Goal: Task Accomplishment & Management: Use online tool/utility

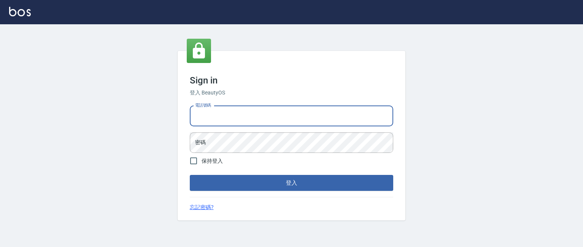
click at [228, 115] on input "電話號碼" at bounding box center [291, 116] width 203 height 20
type input "0985335300"
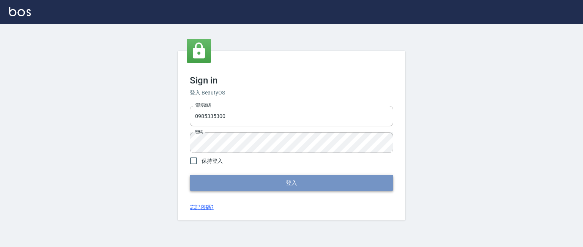
click at [292, 179] on button "登入" at bounding box center [291, 183] width 203 height 16
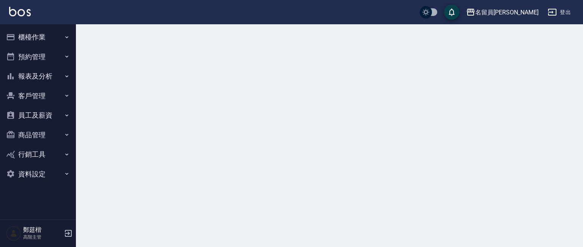
click at [507, 13] on div "名留員林中正" at bounding box center [506, 12] width 63 height 9
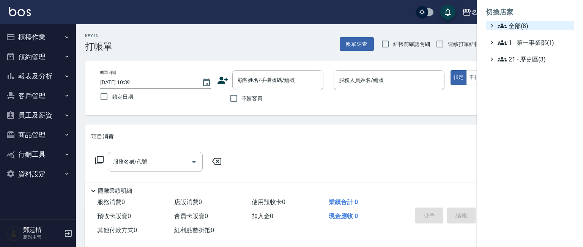
click at [507, 25] on span "全部(8)" at bounding box center [534, 25] width 73 height 9
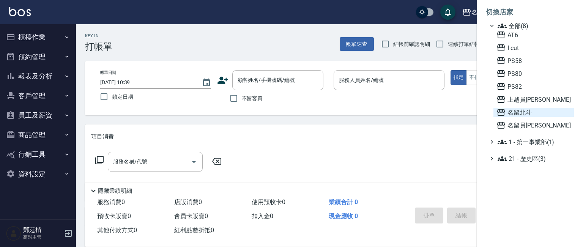
click at [505, 108] on icon at bounding box center [500, 112] width 9 height 9
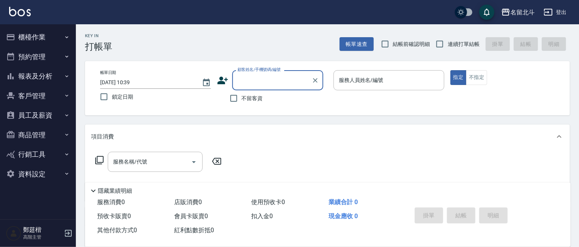
click at [52, 118] on button "員工及薪資" at bounding box center [38, 116] width 70 height 20
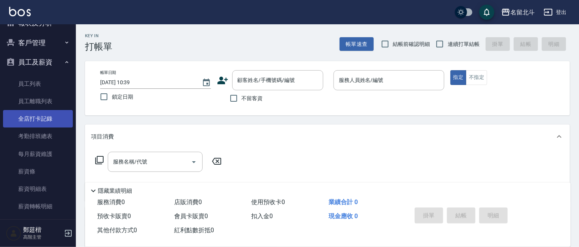
scroll to position [54, 0]
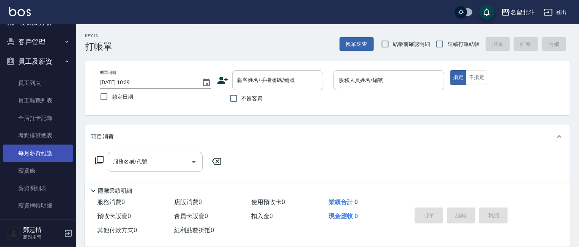
click at [42, 145] on link "每月薪資維護" at bounding box center [38, 153] width 70 height 17
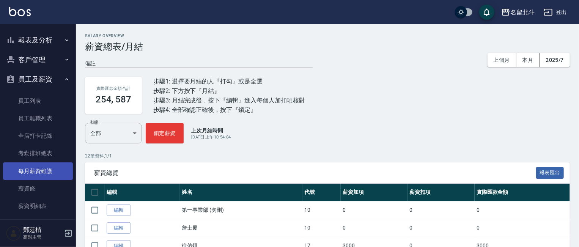
scroll to position [33, 0]
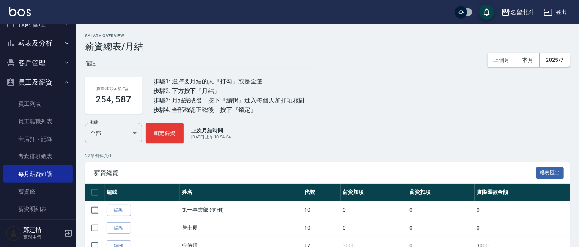
click at [50, 84] on button "員工及薪資" at bounding box center [38, 82] width 70 height 20
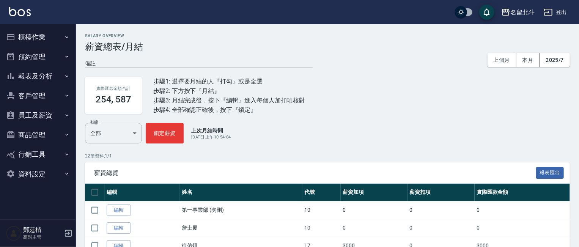
scroll to position [0, 0]
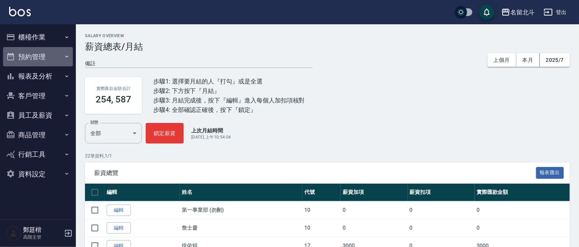
click at [61, 54] on button "預約管理" at bounding box center [38, 57] width 70 height 20
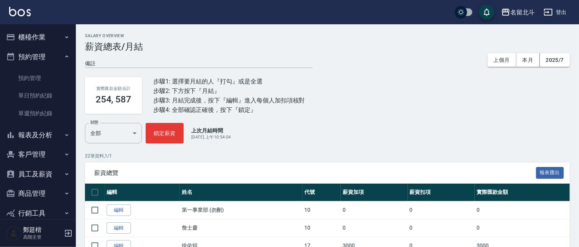
click at [64, 54] on icon "button" at bounding box center [67, 57] width 6 height 6
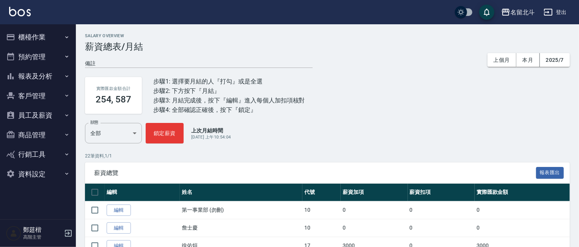
click at [61, 38] on button "櫃檯作業" at bounding box center [38, 37] width 70 height 20
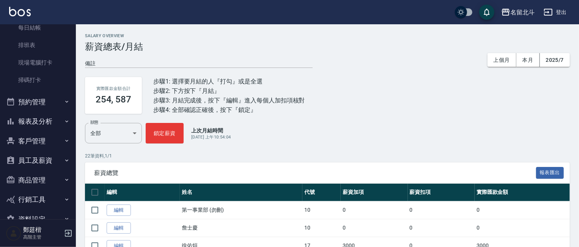
scroll to position [175, 0]
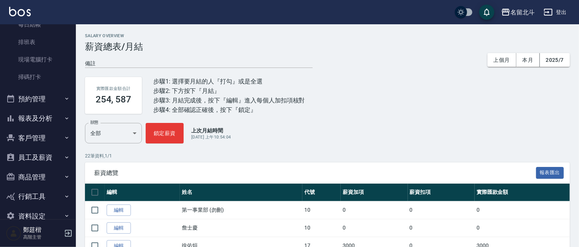
click at [46, 118] on button "報表及分析" at bounding box center [38, 119] width 70 height 20
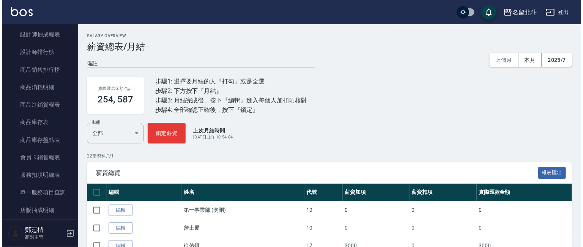
scroll to position [596, 0]
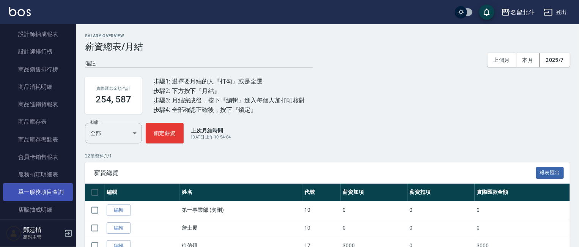
click at [27, 194] on link "單一服務項目查詢" at bounding box center [38, 191] width 70 height 17
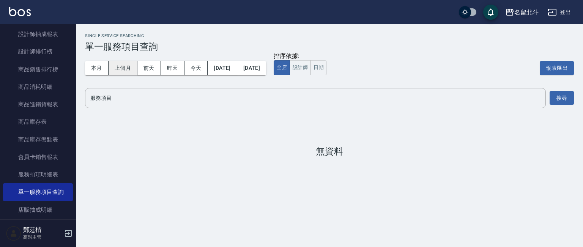
click at [119, 72] on button "上個月" at bounding box center [123, 68] width 29 height 14
click at [127, 103] on input "服務項目" at bounding box center [315, 97] width 454 height 13
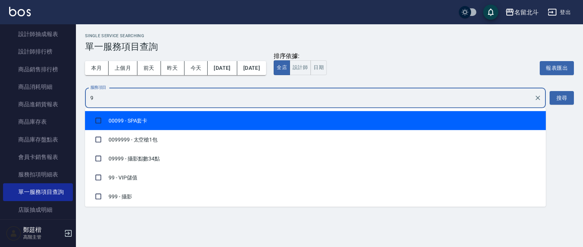
type input "99"
click at [102, 117] on input "checkbox" at bounding box center [98, 120] width 14 height 14
checkbox input "true"
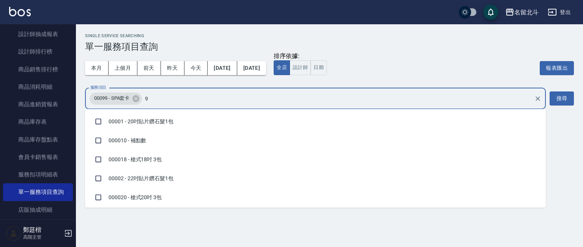
type input "99"
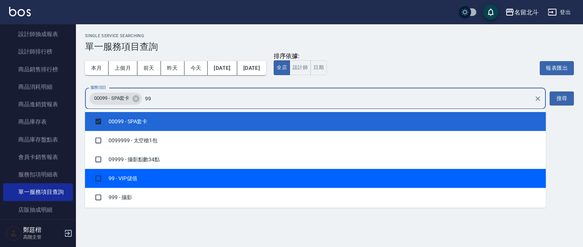
click at [96, 178] on input "checkbox" at bounding box center [98, 178] width 14 height 14
checkbox input "true"
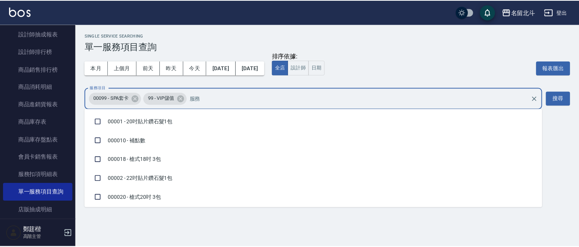
scroll to position [701, 0]
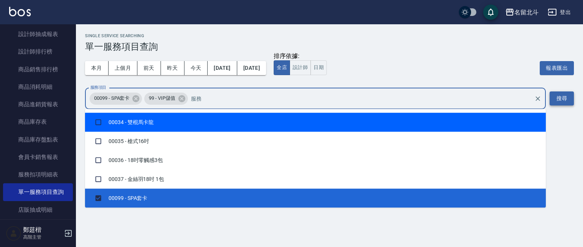
click at [556, 96] on button "搜尋" at bounding box center [562, 98] width 24 height 14
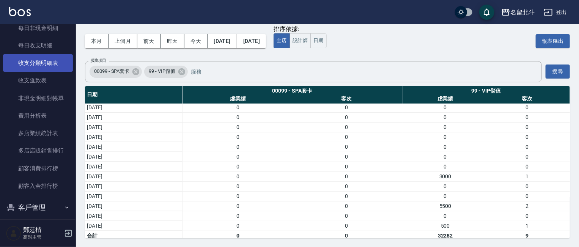
scroll to position [849, 0]
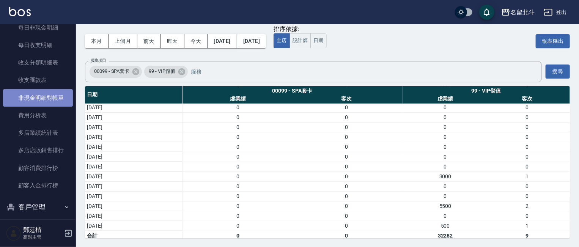
click at [53, 92] on link "非現金明細對帳單" at bounding box center [38, 97] width 70 height 17
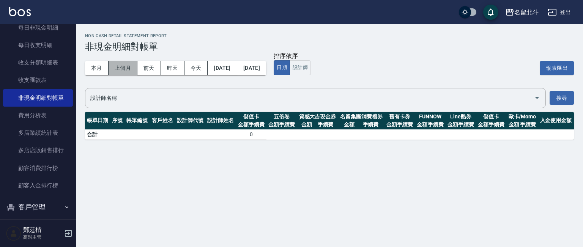
click at [125, 67] on button "上個月" at bounding box center [123, 68] width 29 height 14
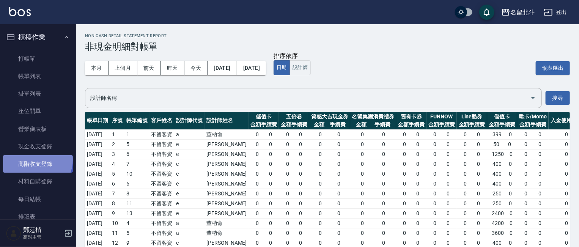
click at [36, 160] on link "高階收支登錄" at bounding box center [38, 163] width 70 height 17
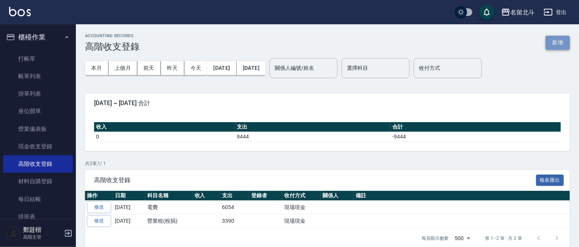
click at [563, 44] on button "新增" at bounding box center [558, 43] width 24 height 14
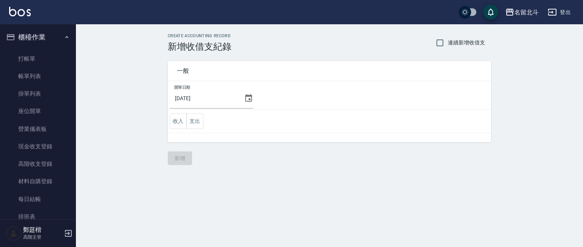
click at [249, 100] on icon at bounding box center [248, 98] width 7 height 8
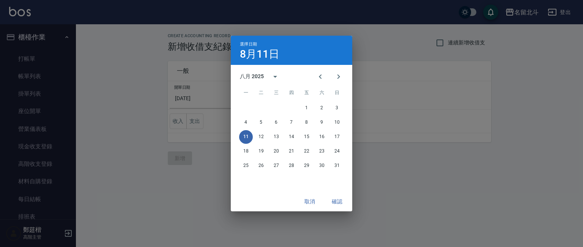
click at [235, 115] on div "1 2 3 4 5 6 7 8 9 10 11 12 13 14 15 16 17 18 19 20 21 22 23 24 25 26 27 28 29 3…" at bounding box center [291, 137] width 121 height 73
click at [323, 76] on icon "Previous month" at bounding box center [320, 76] width 9 height 9
click at [290, 159] on button "31" at bounding box center [292, 166] width 14 height 14
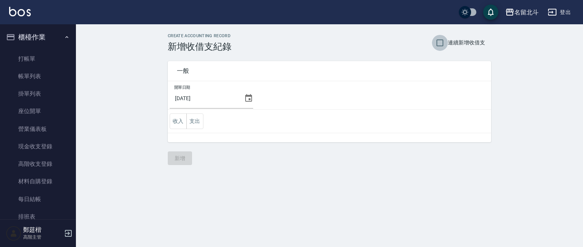
click at [443, 46] on input "連續新增收借支" at bounding box center [440, 43] width 16 height 16
checkbox input "true"
click at [196, 118] on button "支出" at bounding box center [194, 121] width 17 height 16
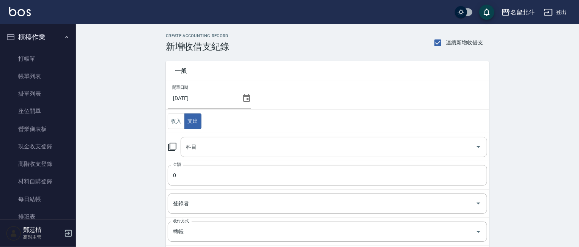
click at [196, 144] on div "科目 科目" at bounding box center [334, 147] width 307 height 20
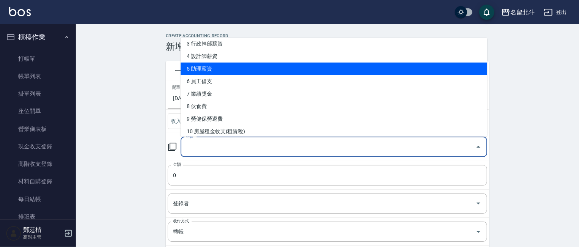
scroll to position [46, 0]
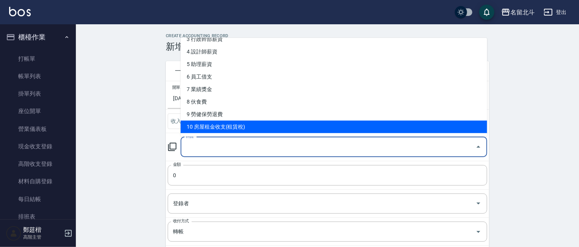
click at [214, 124] on li "10 房屋租金收支(租賃稅)" at bounding box center [334, 126] width 307 height 13
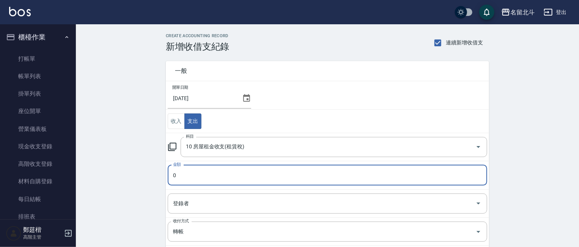
type input "10 房屋租金收支(租賃稅)"
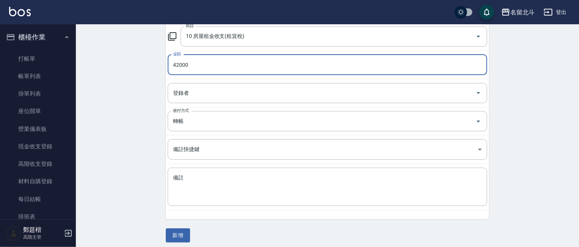
scroll to position [114, 0]
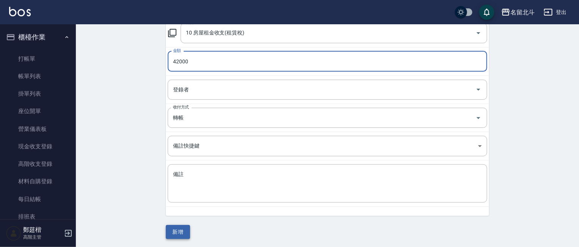
type input "42000"
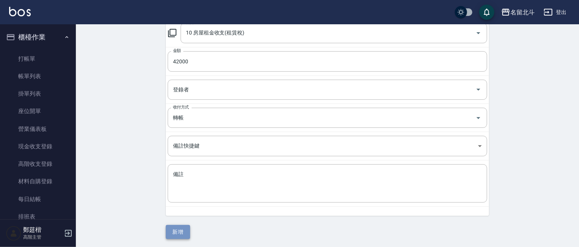
click at [185, 228] on button "新增" at bounding box center [178, 232] width 24 height 14
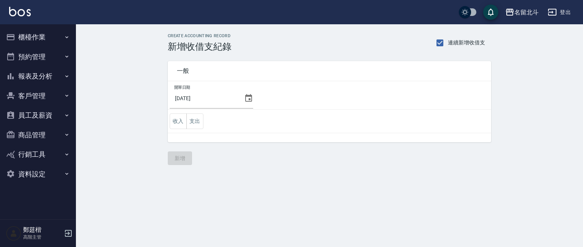
drag, startPoint x: 0, startPoint y: 0, endPoint x: 142, endPoint y: 183, distance: 231.6
click at [142, 183] on div "CREATE ACCOUNTING RECORD 新增收借支紀錄 連續新增收借支 一般 開單日期 2025/07/31 收入 支出 新增" at bounding box center [291, 123] width 583 height 247
click at [190, 122] on button "支出" at bounding box center [194, 121] width 17 height 16
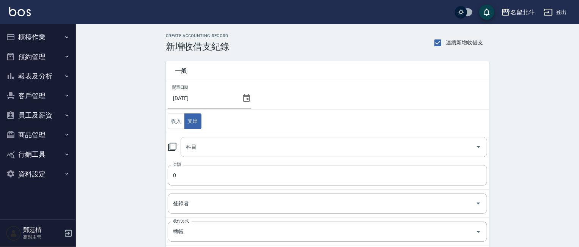
click at [201, 153] on div "科目" at bounding box center [334, 147] width 307 height 20
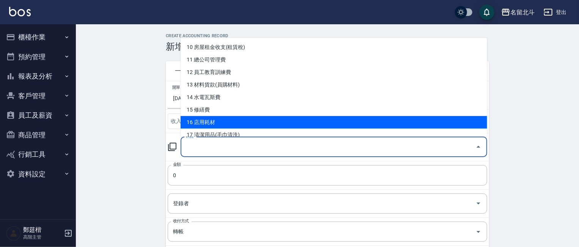
scroll to position [131, 0]
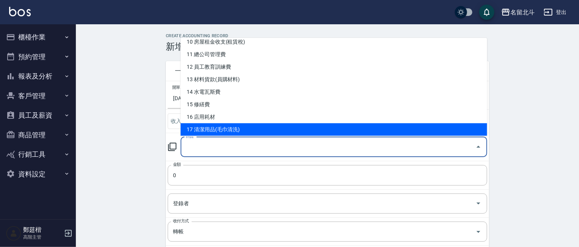
click at [225, 135] on li "17 清潔用品(毛巾清洗)" at bounding box center [334, 129] width 307 height 13
type input "17 清潔用品(毛巾清洗)"
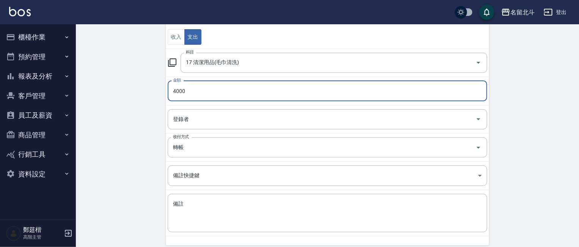
scroll to position [114, 0]
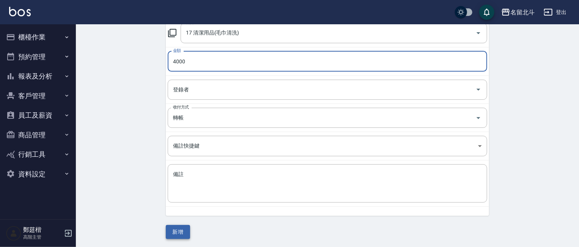
type input "4000"
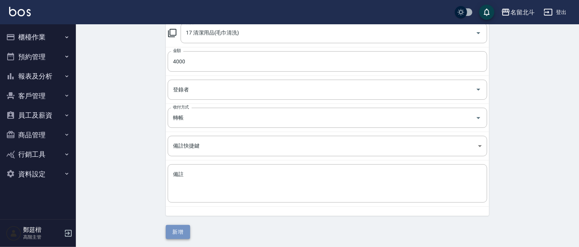
click at [187, 227] on button "新增" at bounding box center [178, 232] width 24 height 14
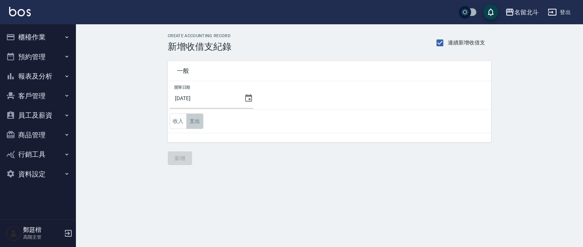
click at [196, 124] on button "支出" at bounding box center [194, 121] width 17 height 16
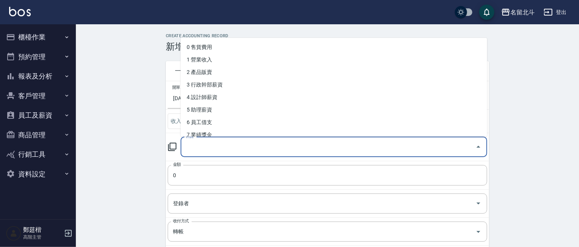
click at [214, 147] on input "科目" at bounding box center [328, 146] width 288 height 13
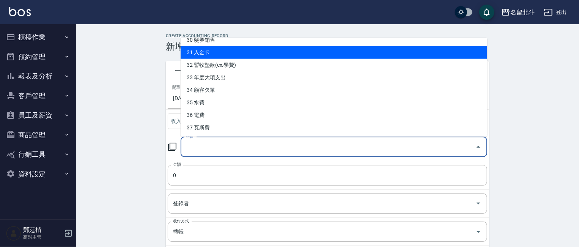
click at [227, 50] on li "31 入金卡" at bounding box center [334, 52] width 307 height 13
type input "31 入金卡"
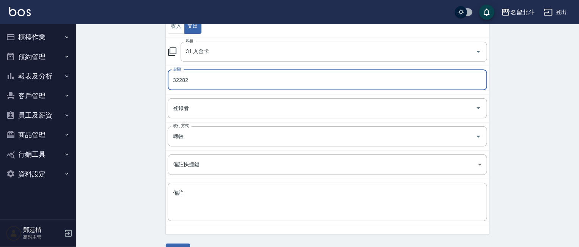
scroll to position [114, 0]
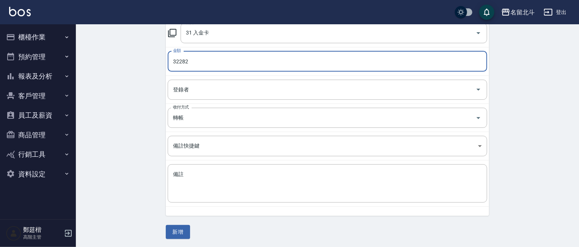
type input "32282"
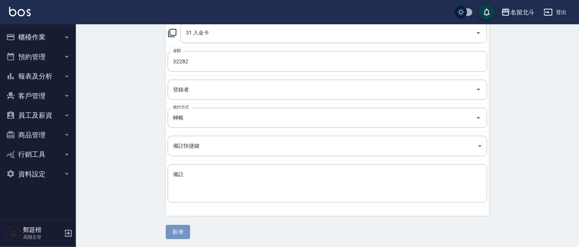
click at [180, 235] on button "新增" at bounding box center [178, 232] width 24 height 14
click at [180, 235] on div "一般 開單日期 2025/07/31 收入 支出 科目 31 入金卡 科目 金額 32282 金額 登錄者 登錄者 收付方式 轉帳 收付方式 備註快捷鍵 ​ …" at bounding box center [327, 88] width 323 height 301
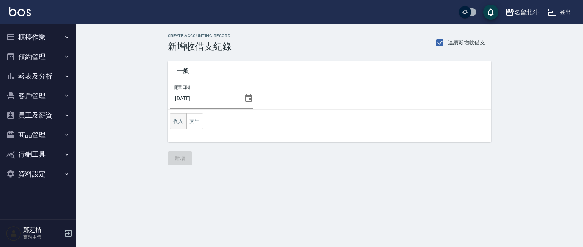
click at [181, 121] on button "收入" at bounding box center [178, 121] width 17 height 16
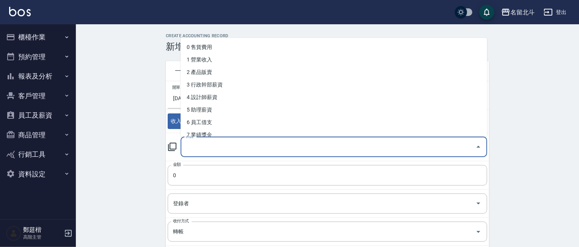
click at [202, 144] on input "科目" at bounding box center [328, 146] width 288 height 13
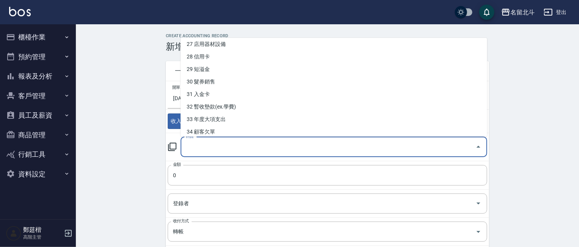
scroll to position [345, 0]
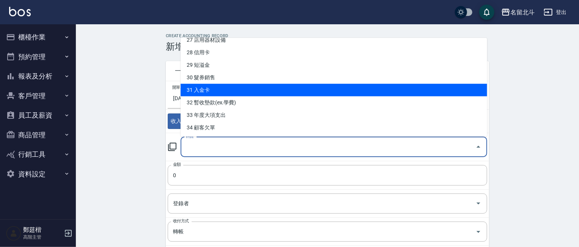
click at [219, 86] on li "31 入金卡" at bounding box center [334, 90] width 307 height 13
type input "31 入金卡"
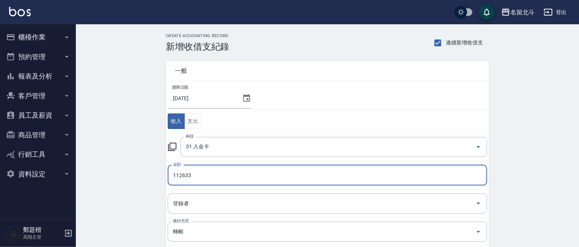
type input "112633"
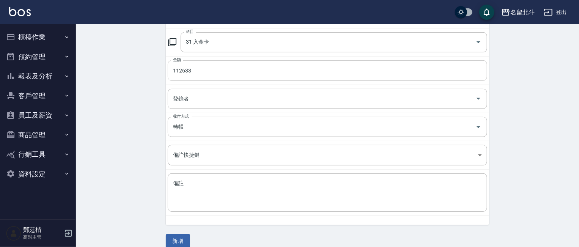
scroll to position [114, 0]
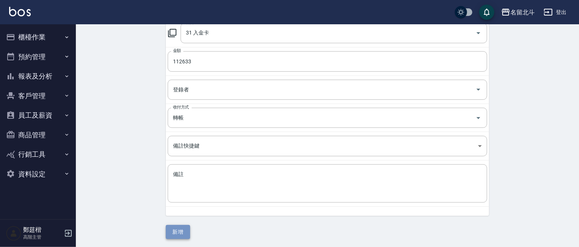
click at [180, 237] on button "新增" at bounding box center [178, 232] width 24 height 14
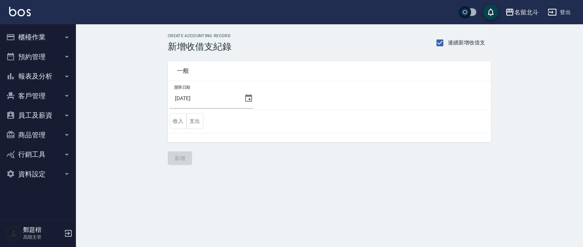
click at [38, 118] on button "員工及薪資" at bounding box center [38, 116] width 70 height 20
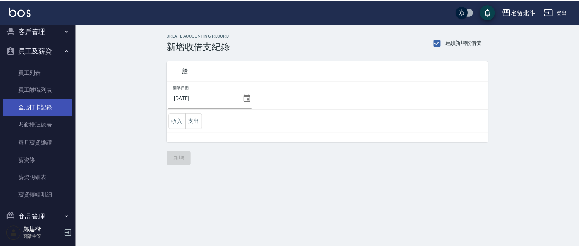
scroll to position [65, 0]
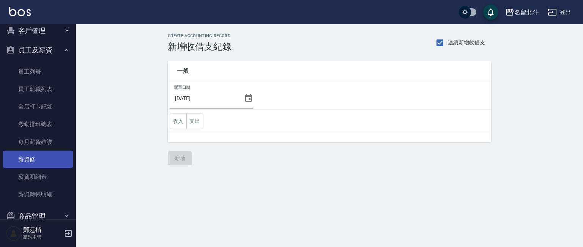
click at [47, 158] on link "薪資條" at bounding box center [38, 159] width 70 height 17
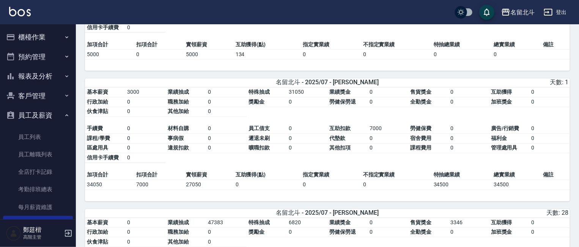
scroll to position [657, 0]
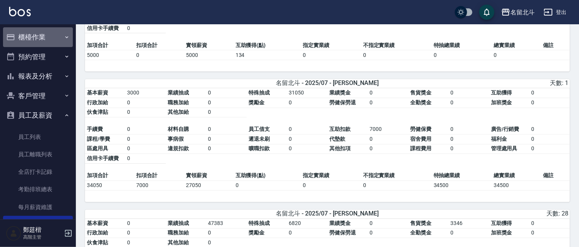
click at [51, 32] on button "櫃檯作業" at bounding box center [38, 37] width 70 height 20
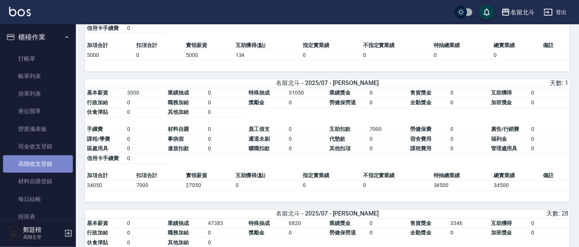
click at [49, 155] on link "高階收支登錄" at bounding box center [38, 163] width 70 height 17
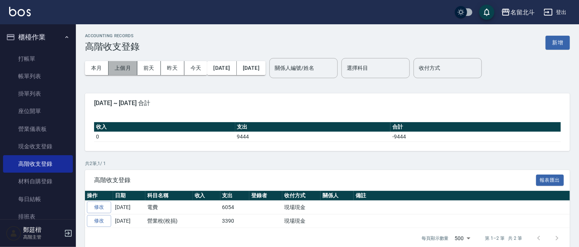
click at [127, 66] on button "上個月" at bounding box center [123, 68] width 29 height 14
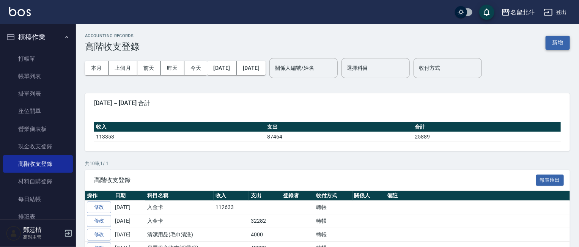
click at [555, 41] on button "新增" at bounding box center [558, 43] width 24 height 14
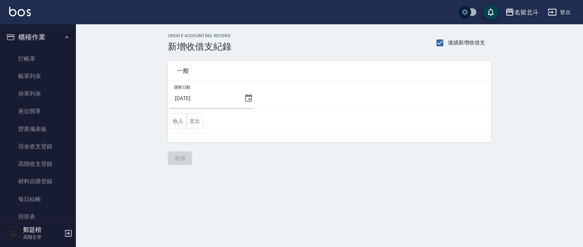
click at [247, 98] on icon at bounding box center [248, 98] width 7 height 8
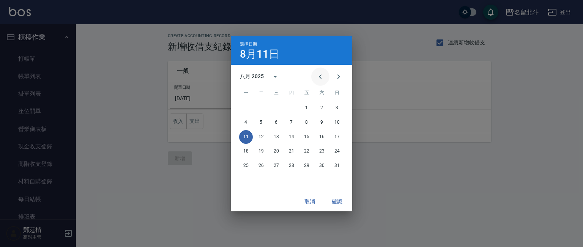
click at [319, 79] on icon "Previous month" at bounding box center [320, 76] width 9 height 9
click at [292, 161] on button "31" at bounding box center [292, 166] width 14 height 14
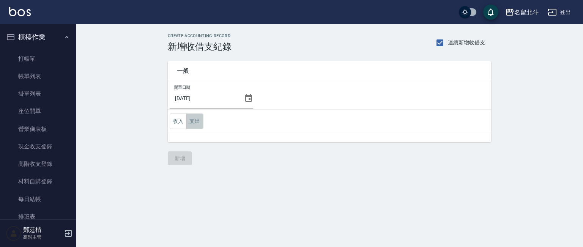
click at [195, 119] on button "支出" at bounding box center [194, 121] width 17 height 16
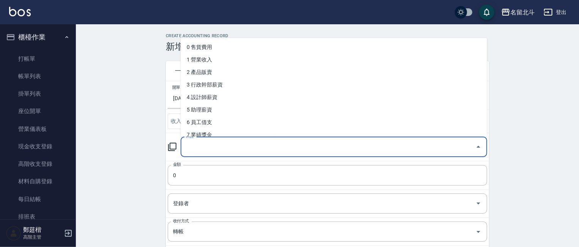
click at [212, 152] on input "科目" at bounding box center [328, 146] width 288 height 13
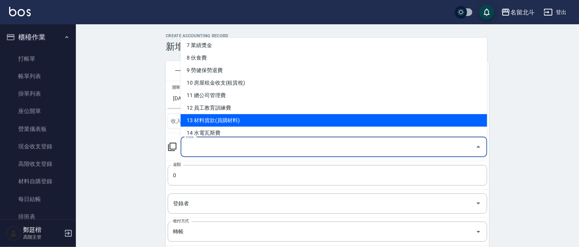
click at [226, 121] on li "13 材料貨款(員購材料)" at bounding box center [334, 120] width 307 height 13
type input "13 材料貨款(員購材料)"
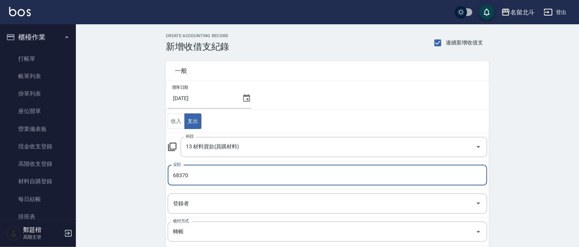
scroll to position [114, 0]
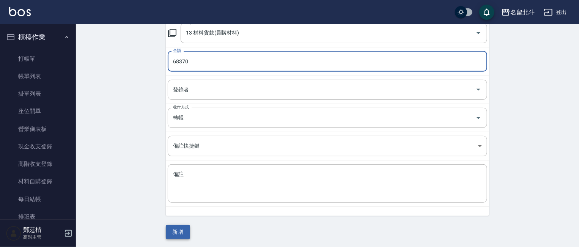
type input "68370"
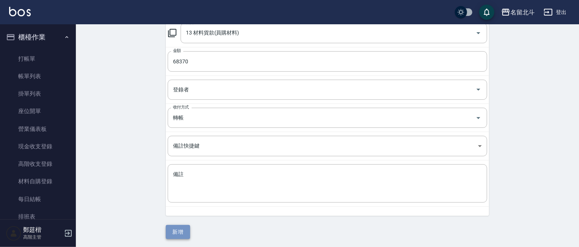
click at [183, 232] on button "新增" at bounding box center [178, 232] width 24 height 14
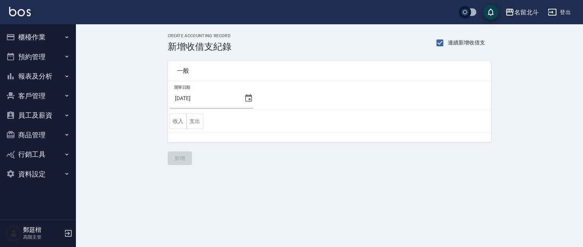
click at [49, 37] on button "櫃檯作業" at bounding box center [38, 37] width 70 height 20
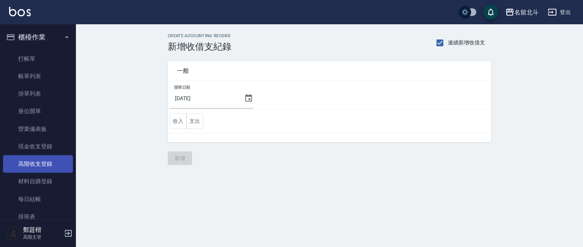
click at [40, 164] on link "高階收支登錄" at bounding box center [38, 163] width 70 height 17
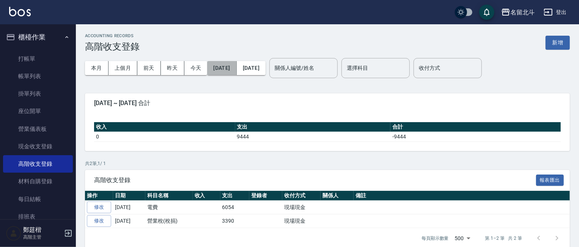
click at [222, 69] on button "[DATE]" at bounding box center [221, 68] width 29 height 14
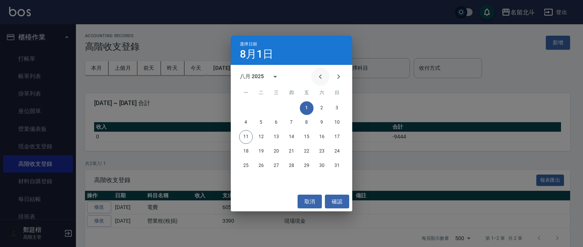
click at [313, 76] on button "Previous month" at bounding box center [320, 77] width 18 height 18
click at [338, 106] on button "1" at bounding box center [337, 108] width 14 height 14
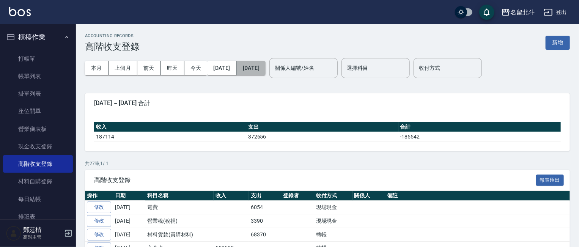
click at [266, 65] on button "[DATE]" at bounding box center [251, 68] width 29 height 14
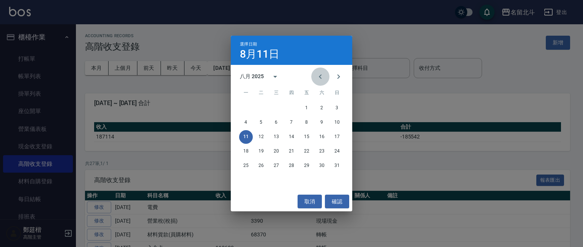
click at [318, 79] on icon "Previous month" at bounding box center [320, 76] width 9 height 9
click at [311, 208] on button "取消" at bounding box center [310, 202] width 24 height 14
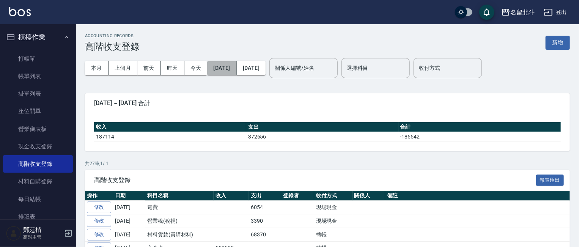
click at [225, 66] on button "2025/06/01" at bounding box center [221, 68] width 29 height 14
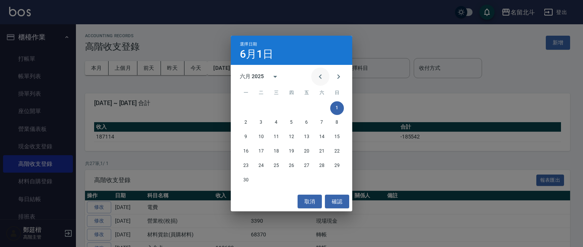
click at [319, 79] on icon "Previous month" at bounding box center [320, 76] width 9 height 9
click at [293, 106] on button "1" at bounding box center [292, 108] width 14 height 14
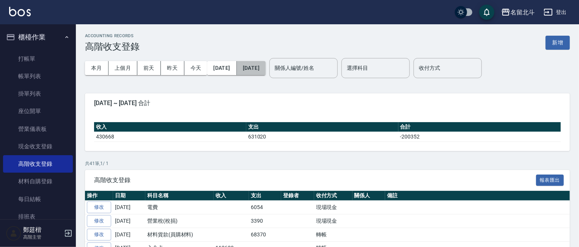
click at [266, 66] on button "2025/08/11" at bounding box center [251, 68] width 29 height 14
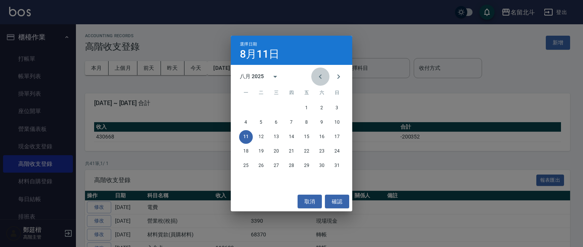
click at [319, 78] on icon "Previous month" at bounding box center [320, 76] width 9 height 9
click at [243, 181] on button "30" at bounding box center [246, 180] width 14 height 14
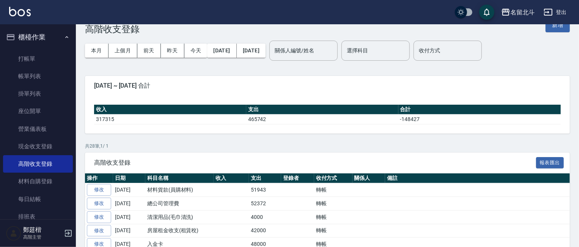
scroll to position [17, 0]
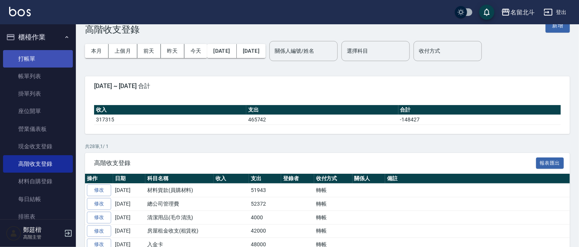
click at [41, 52] on link "打帳單" at bounding box center [38, 58] width 70 height 17
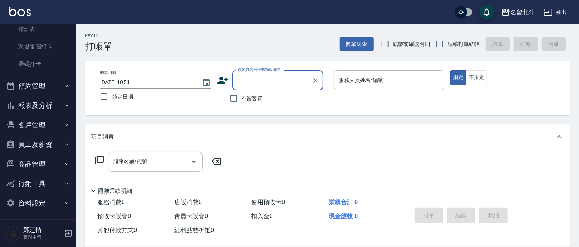
scroll to position [190, 0]
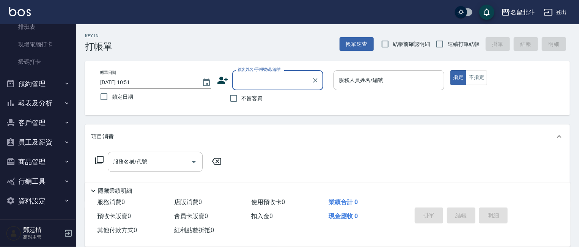
click at [39, 98] on button "報表及分析" at bounding box center [38, 103] width 70 height 20
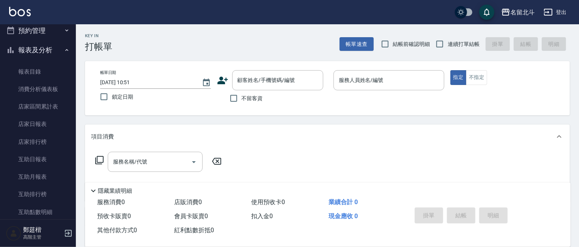
scroll to position [0, 0]
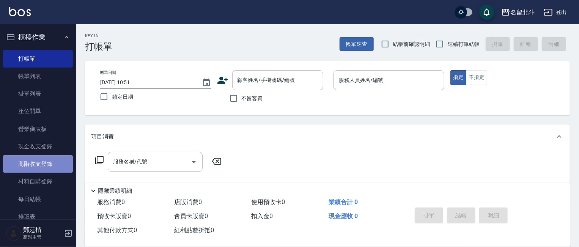
click at [45, 159] on link "高階收支登錄" at bounding box center [38, 163] width 70 height 17
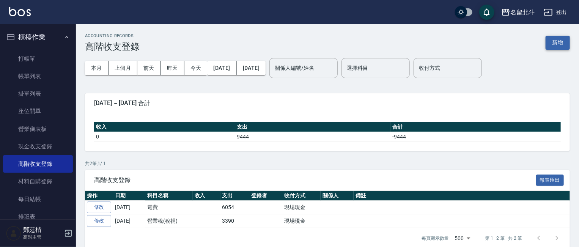
click at [555, 44] on button "新增" at bounding box center [558, 43] width 24 height 14
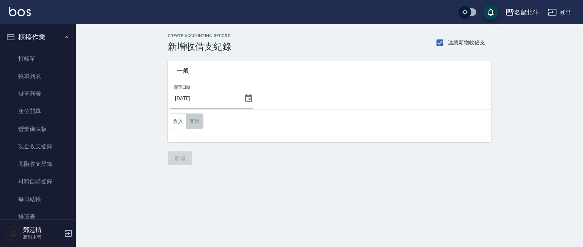
click at [201, 121] on button "支出" at bounding box center [194, 121] width 17 height 16
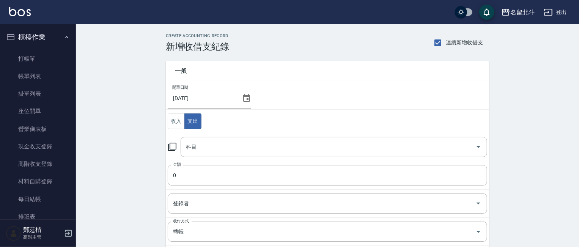
click at [247, 101] on icon at bounding box center [246, 98] width 7 height 8
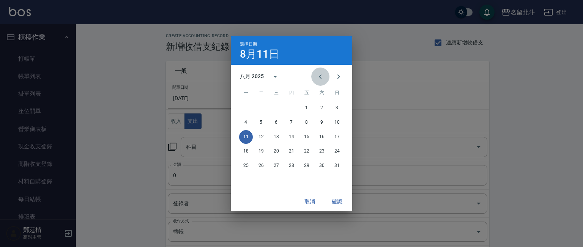
click at [317, 78] on icon "Previous month" at bounding box center [320, 76] width 9 height 9
click at [292, 164] on button "31" at bounding box center [292, 166] width 14 height 14
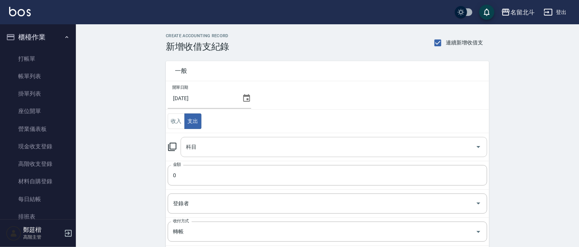
click at [240, 148] on input "科目" at bounding box center [328, 146] width 288 height 13
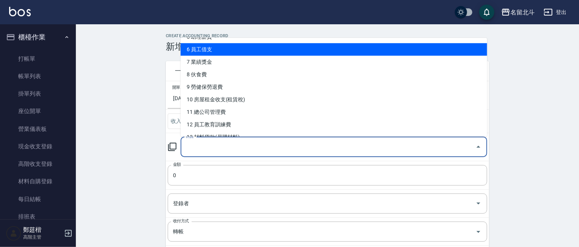
scroll to position [76, 0]
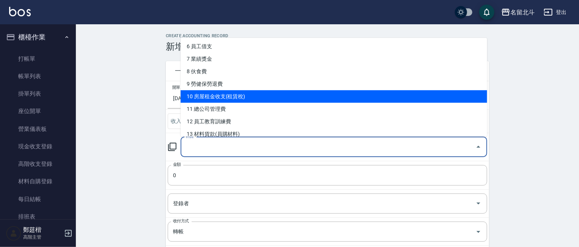
click at [244, 102] on li "10 房屋租金收支(租賃稅)" at bounding box center [334, 96] width 307 height 13
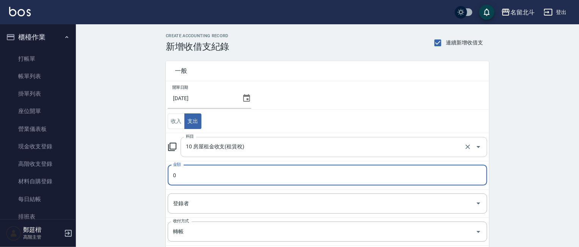
click at [242, 148] on input "10 房屋租金收支(租賃稅)" at bounding box center [323, 146] width 279 height 13
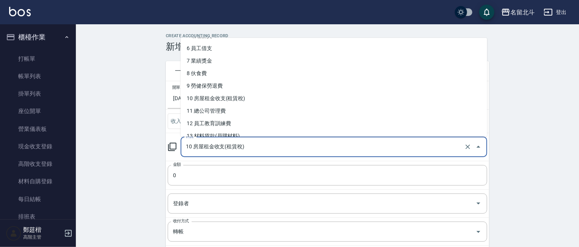
scroll to position [76, 0]
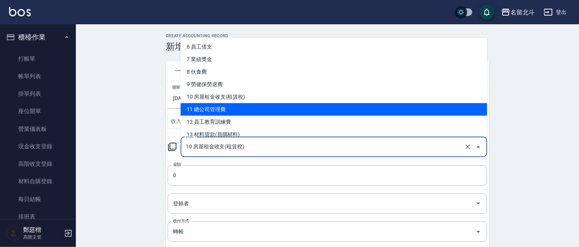
click at [230, 106] on li "11 總公司管理費" at bounding box center [334, 109] width 307 height 13
type input "11 總公司管理費"
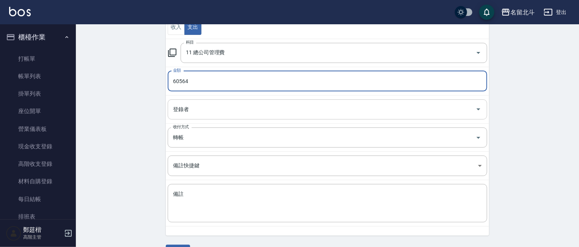
scroll to position [114, 0]
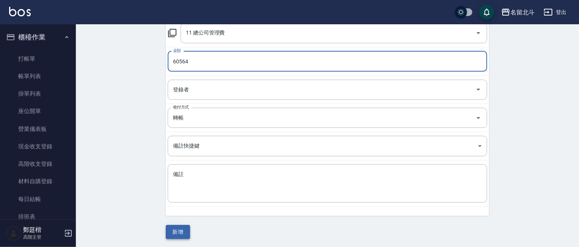
type input "60564"
click at [181, 233] on button "新增" at bounding box center [178, 232] width 24 height 14
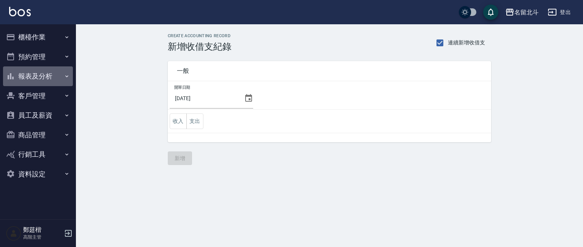
click at [46, 69] on button "報表及分析" at bounding box center [38, 76] width 70 height 20
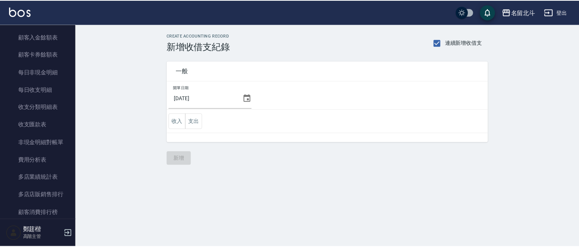
scroll to position [604, 0]
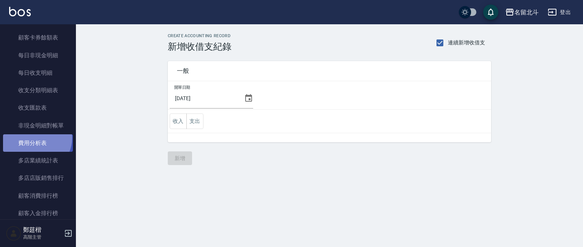
click at [35, 138] on link "費用分析表" at bounding box center [38, 142] width 70 height 17
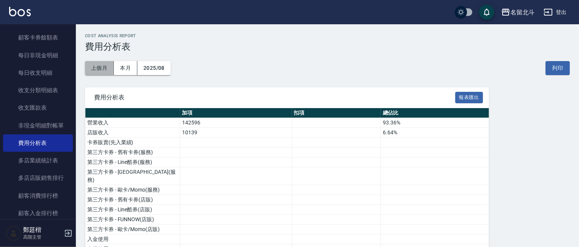
click at [105, 69] on button "上個月" at bounding box center [99, 68] width 29 height 14
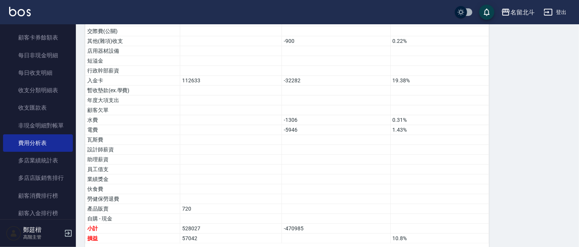
scroll to position [466, 0]
